Goal: Entertainment & Leisure: Consume media (video, audio)

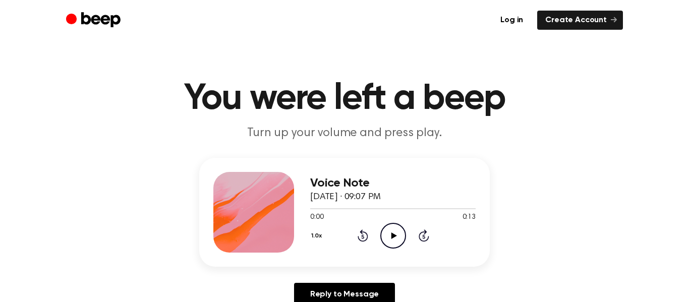
click at [378, 235] on div "1.0x Rewind 5 seconds Play Audio Skip 5 seconds" at bounding box center [393, 236] width 166 height 26
click at [379, 235] on div "1.0x Rewind 5 seconds Play Audio Skip 5 seconds" at bounding box center [393, 236] width 166 height 26
click at [389, 229] on icon "Play Audio" at bounding box center [393, 236] width 26 height 26
click at [385, 228] on icon "Play Audio" at bounding box center [393, 236] width 26 height 26
click at [258, 286] on div "Reply to Message" at bounding box center [344, 298] width 291 height 31
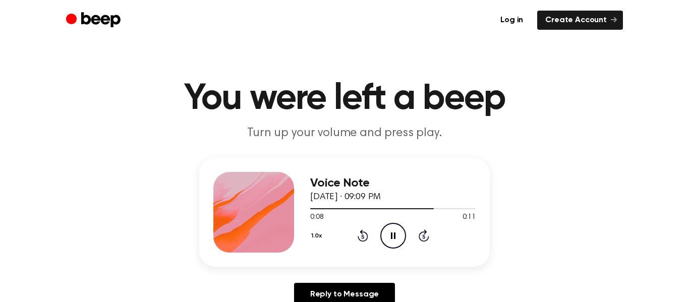
click at [381, 199] on span "August 28, 2025 · 09:09 PM" at bounding box center [345, 197] width 71 height 9
click at [389, 241] on icon "Play Audio" at bounding box center [393, 236] width 26 height 26
click at [400, 227] on icon "Play Audio" at bounding box center [393, 236] width 26 height 26
click at [381, 226] on icon "Play Audio" at bounding box center [393, 236] width 26 height 26
click at [403, 237] on icon "Play Audio" at bounding box center [393, 236] width 26 height 26
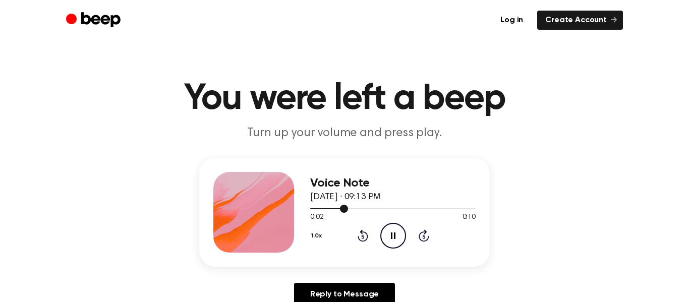
click at [382, 208] on div at bounding box center [393, 208] width 166 height 1
click at [441, 203] on div "Voice Note August 28, 2025 · 09:13 PM" at bounding box center [393, 191] width 166 height 28
click at [442, 208] on div at bounding box center [393, 208] width 166 height 1
click at [472, 208] on div at bounding box center [393, 208] width 166 height 1
click at [384, 239] on icon "Play Audio" at bounding box center [393, 236] width 26 height 26
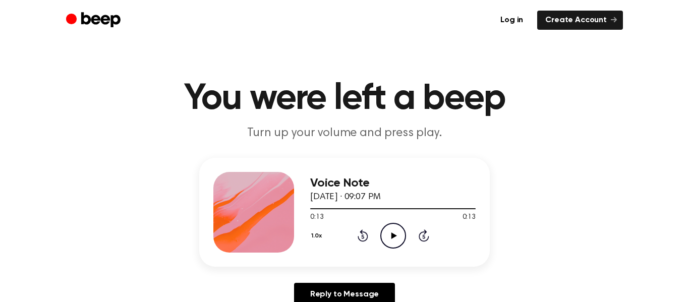
click at [377, 242] on div "1.0x Rewind 5 seconds Play Audio Skip 5 seconds" at bounding box center [393, 236] width 166 height 26
click at [389, 244] on icon "Play Audio" at bounding box center [393, 236] width 26 height 26
click at [467, 208] on div at bounding box center [393, 208] width 166 height 1
click at [395, 231] on icon "Play Audio" at bounding box center [393, 236] width 26 height 26
click at [395, 232] on icon "Play Audio" at bounding box center [393, 236] width 26 height 26
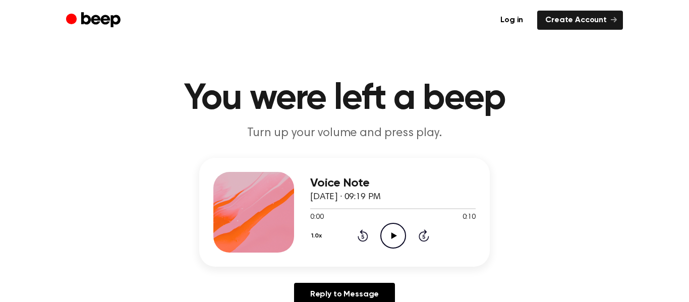
click at [391, 245] on icon "Play Audio" at bounding box center [393, 236] width 26 height 26
click at [379, 225] on div "1.0x Rewind 5 seconds Play Audio Skip 5 seconds" at bounding box center [393, 236] width 166 height 26
click at [392, 241] on icon "Play Audio" at bounding box center [393, 236] width 26 height 26
click at [386, 208] on div at bounding box center [393, 208] width 166 height 1
click at [398, 232] on icon "Play Audio" at bounding box center [393, 236] width 26 height 26
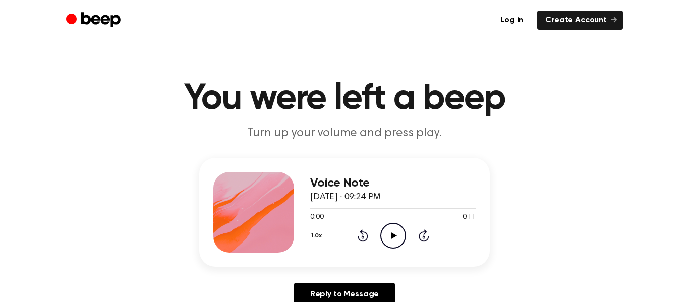
click at [387, 250] on div "Voice Note August 28, 2025 · 09:24 PM 0:00 0:11 Your browser does not support t…" at bounding box center [393, 212] width 166 height 81
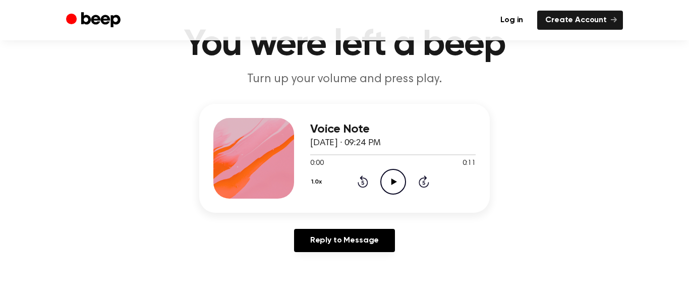
scroll to position [56, 0]
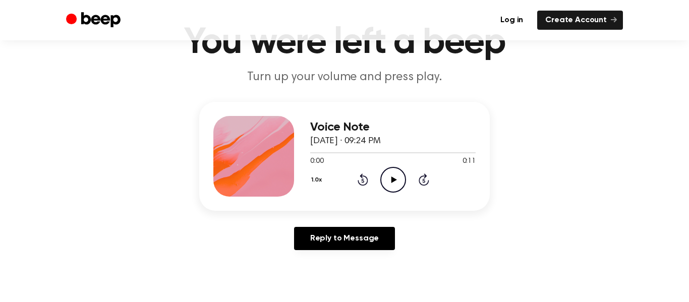
click at [392, 188] on icon "Play Audio" at bounding box center [393, 180] width 26 height 26
click at [387, 177] on icon "Play Audio" at bounding box center [393, 180] width 26 height 26
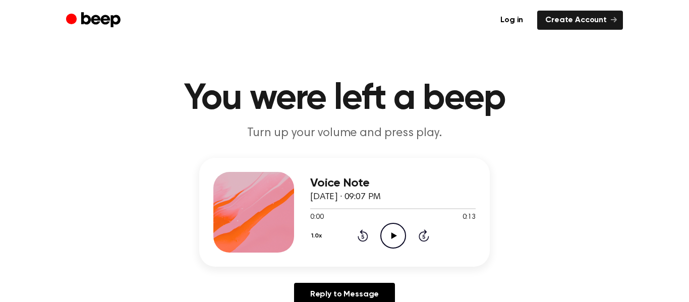
click at [400, 244] on icon "Play Audio" at bounding box center [393, 236] width 26 height 26
click at [380, 232] on icon "Play Audio" at bounding box center [393, 236] width 26 height 26
click at [390, 241] on icon "Pause Audio" at bounding box center [393, 236] width 26 height 26
click at [384, 235] on icon "Play Audio" at bounding box center [393, 236] width 26 height 26
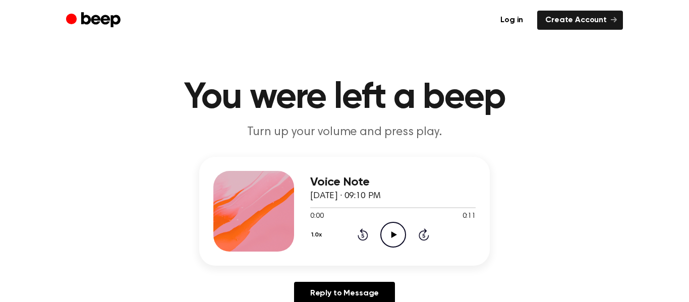
click at [392, 232] on icon at bounding box center [394, 235] width 6 height 7
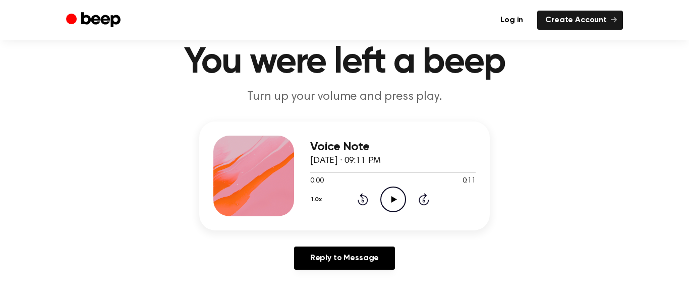
scroll to position [41, 0]
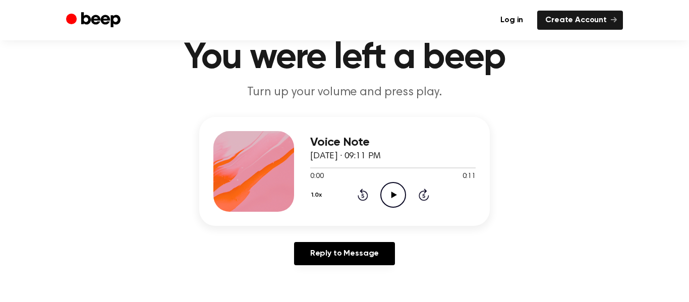
click at [395, 200] on icon "Play Audio" at bounding box center [393, 195] width 26 height 26
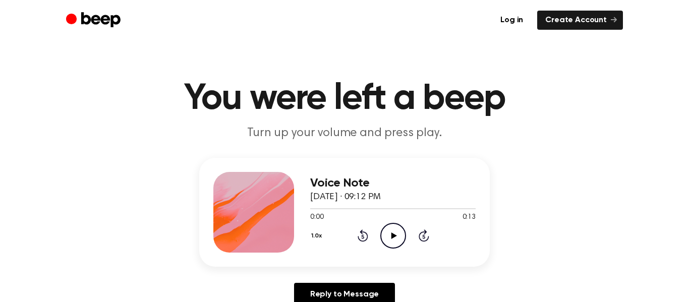
click at [390, 236] on icon "Play Audio" at bounding box center [393, 236] width 26 height 26
click at [399, 238] on icon "Play Audio" at bounding box center [393, 236] width 26 height 26
